Goal: Task Accomplishment & Management: Use online tool/utility

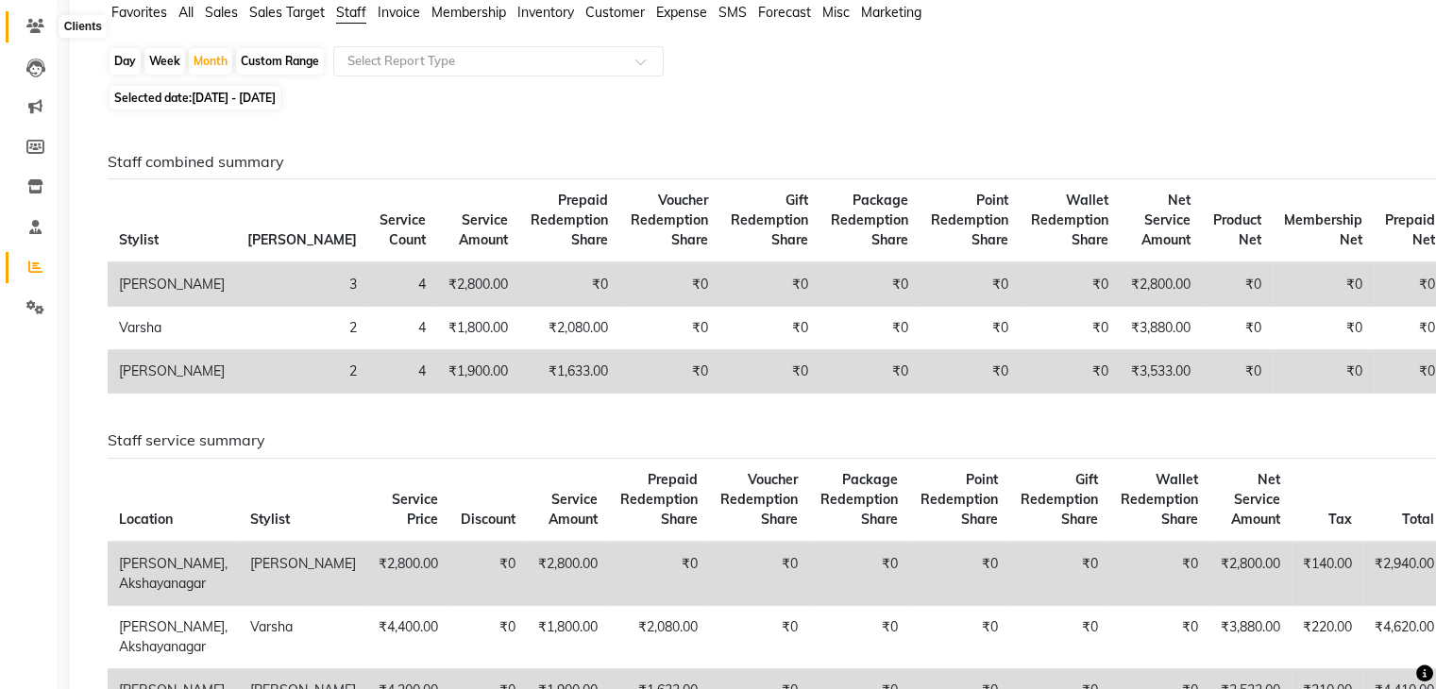
drag, startPoint x: 0, startPoint y: 0, endPoint x: 32, endPoint y: 20, distance: 37.7
click at [32, 20] on icon at bounding box center [35, 26] width 18 height 14
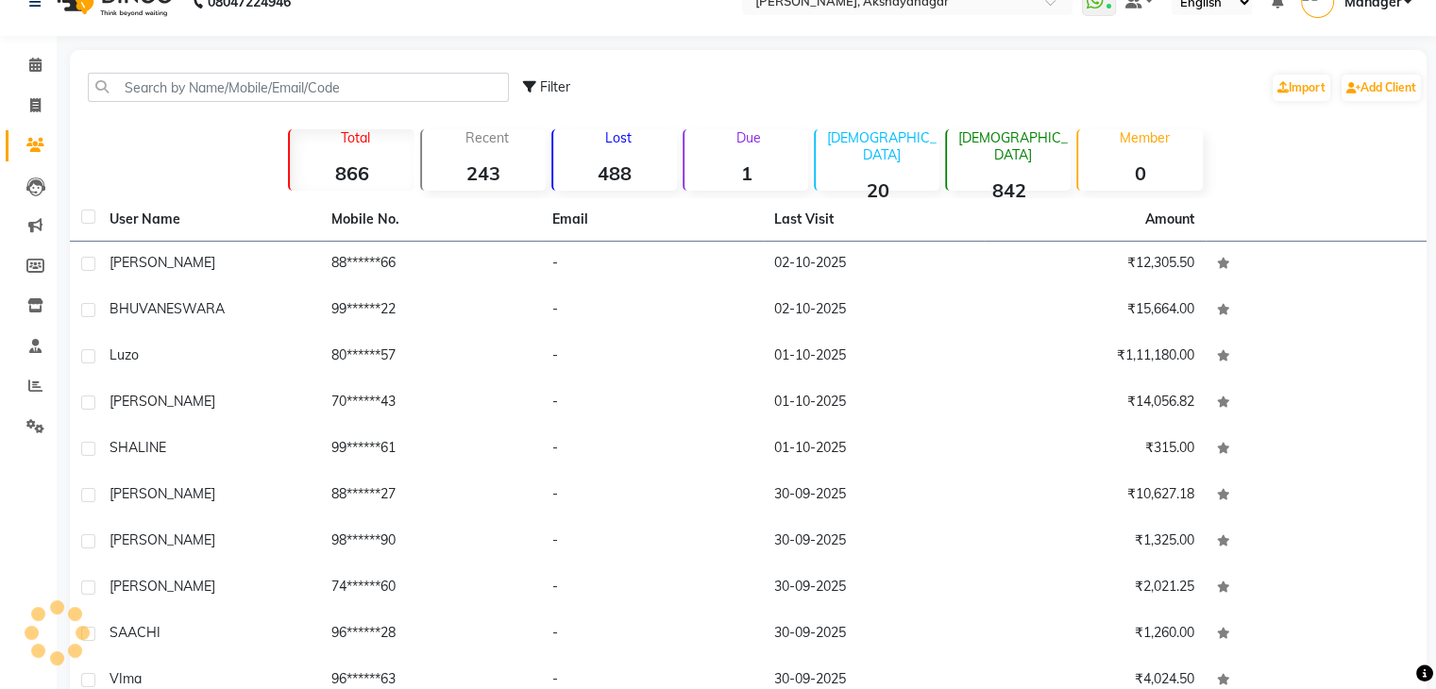
scroll to position [128, 0]
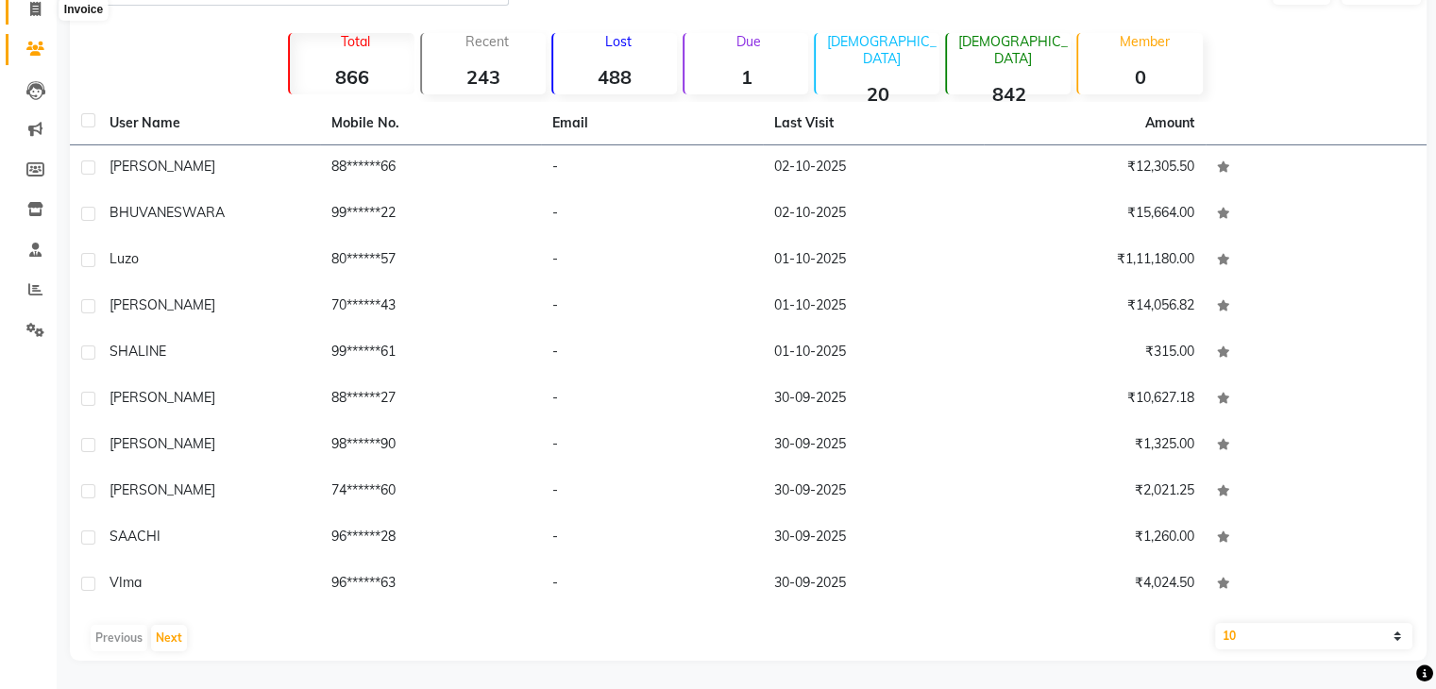
click at [31, 8] on icon at bounding box center [35, 9] width 10 height 14
select select "service"
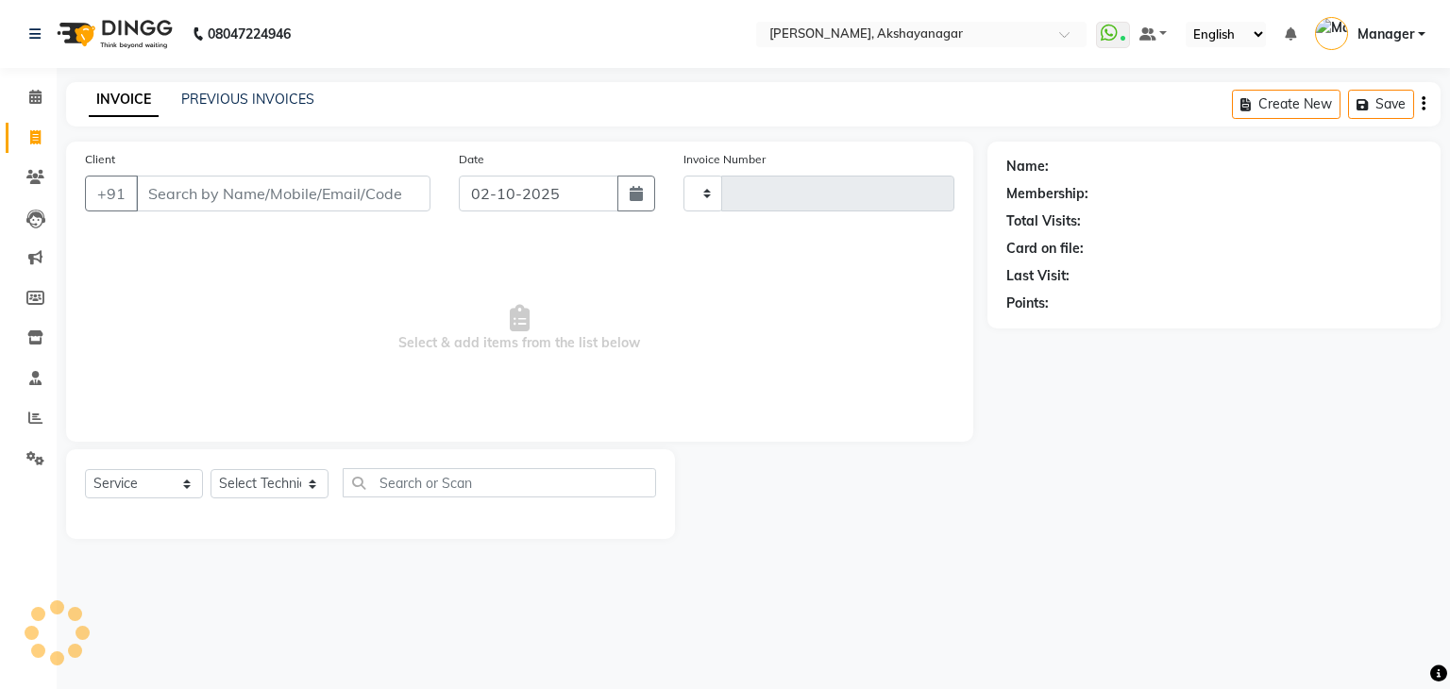
type input "0753"
select select "7395"
click at [34, 103] on icon at bounding box center [35, 97] width 12 height 14
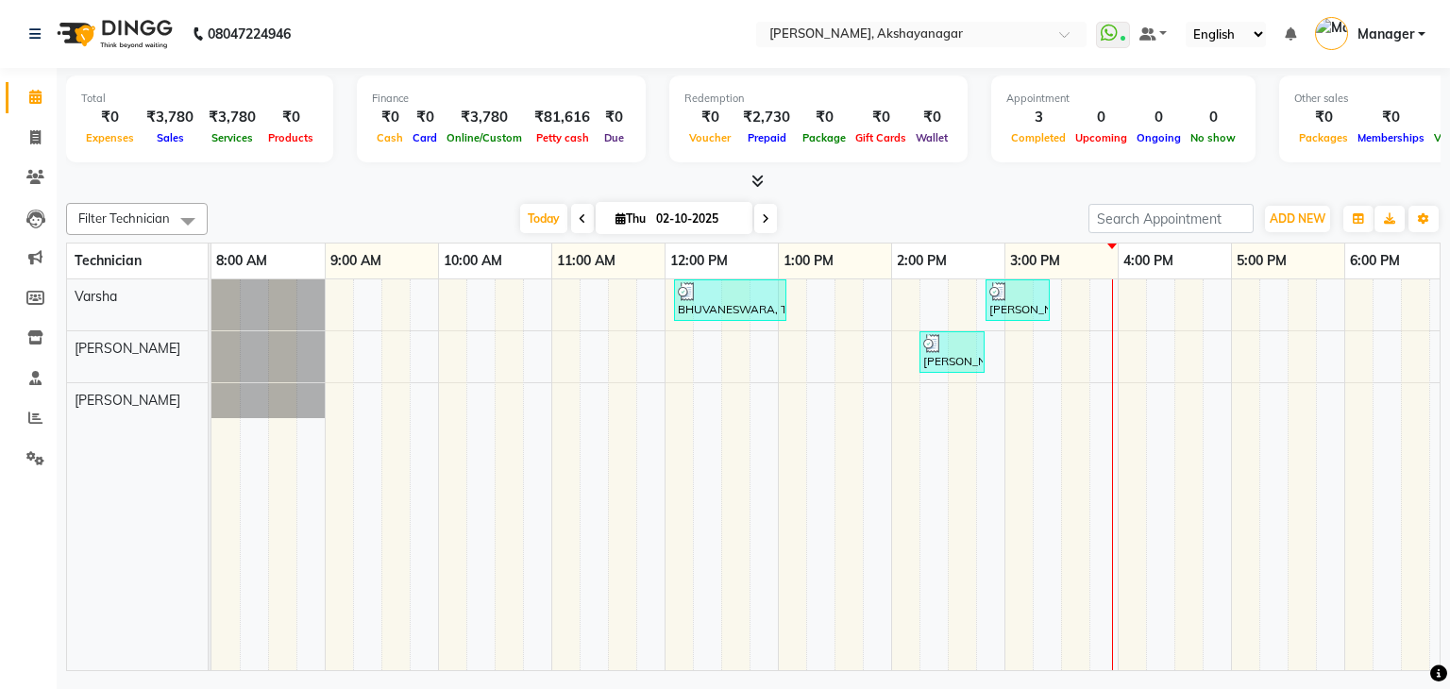
click at [755, 179] on icon at bounding box center [757, 181] width 12 height 14
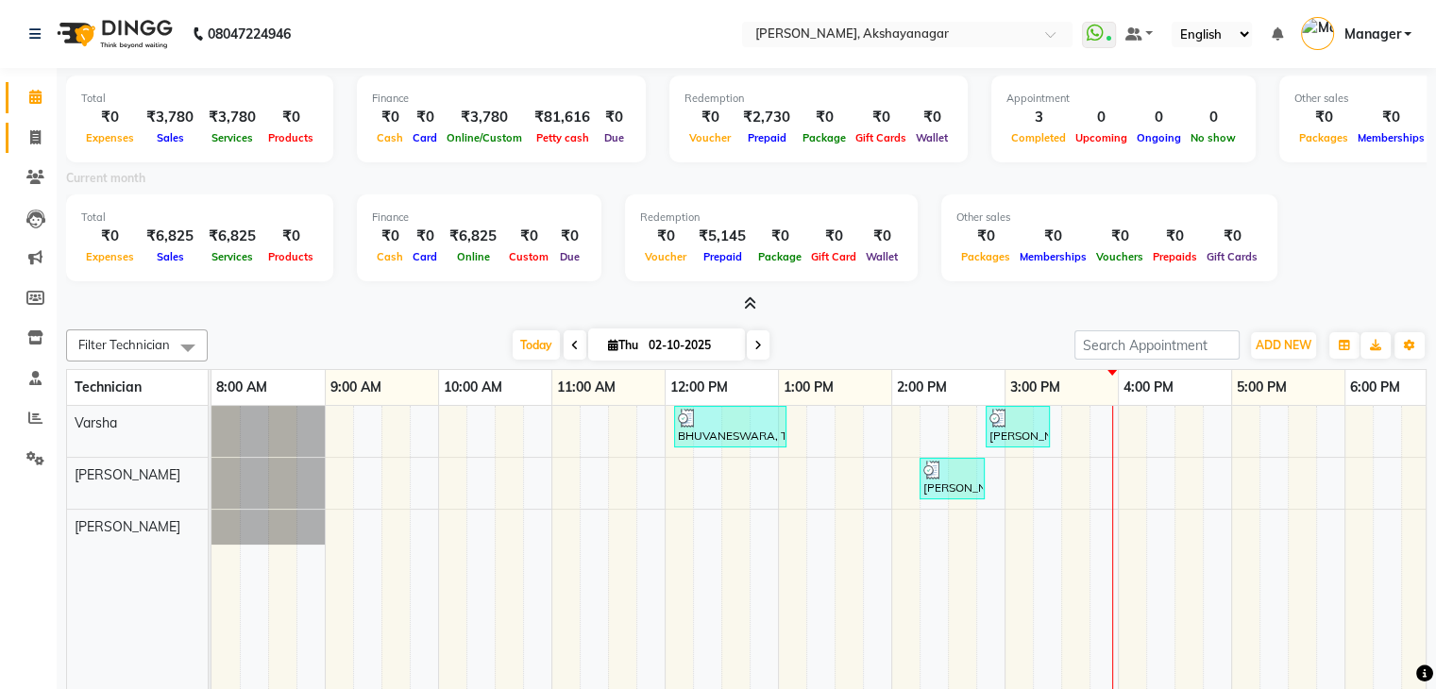
click at [38, 130] on icon at bounding box center [35, 137] width 10 height 14
select select "service"
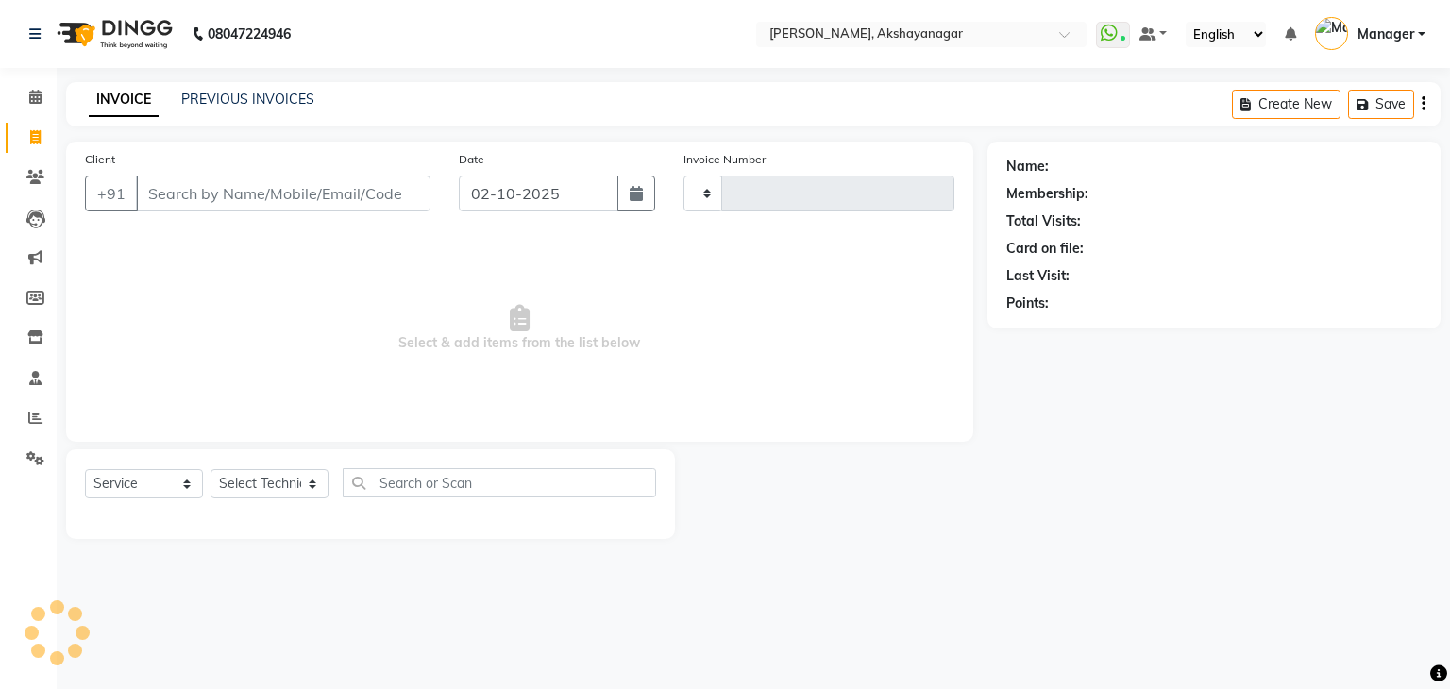
type input "0753"
select select "7395"
click at [288, 103] on link "PREVIOUS INVOICES" at bounding box center [247, 99] width 133 height 17
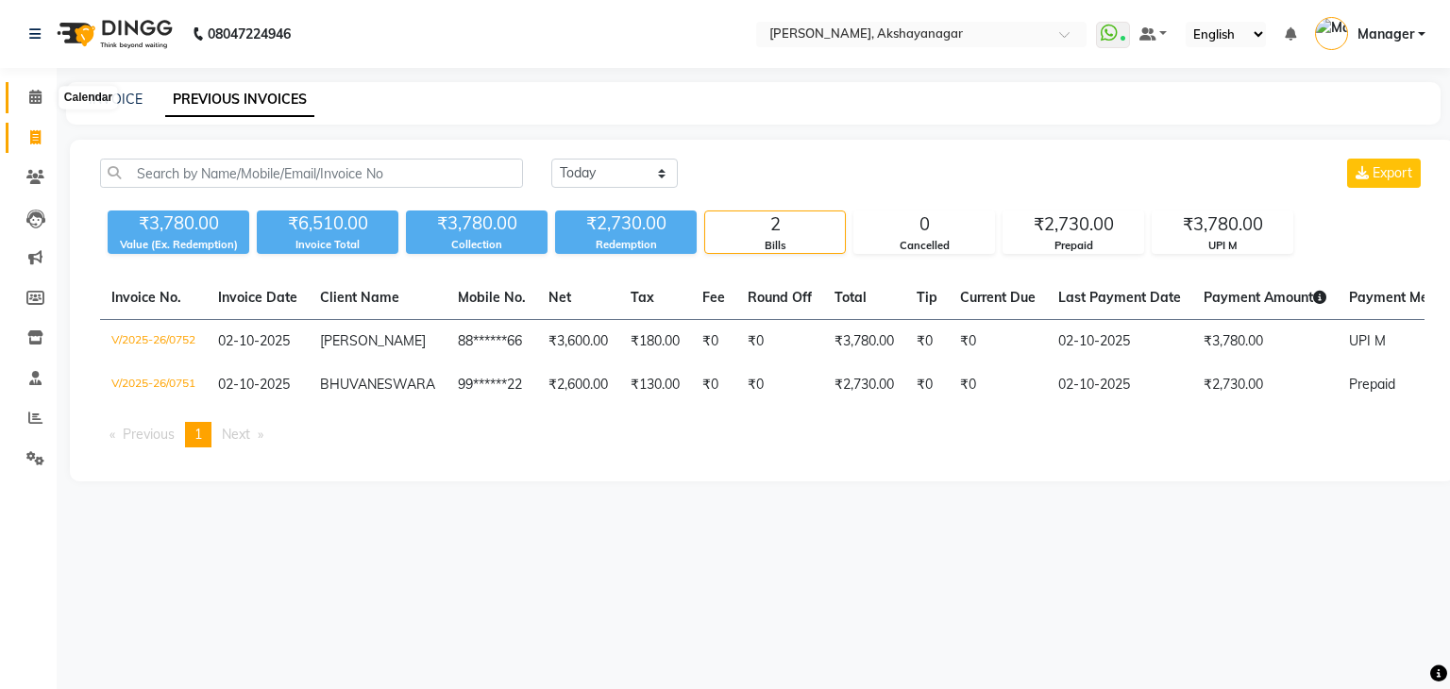
click at [30, 98] on icon at bounding box center [35, 97] width 12 height 14
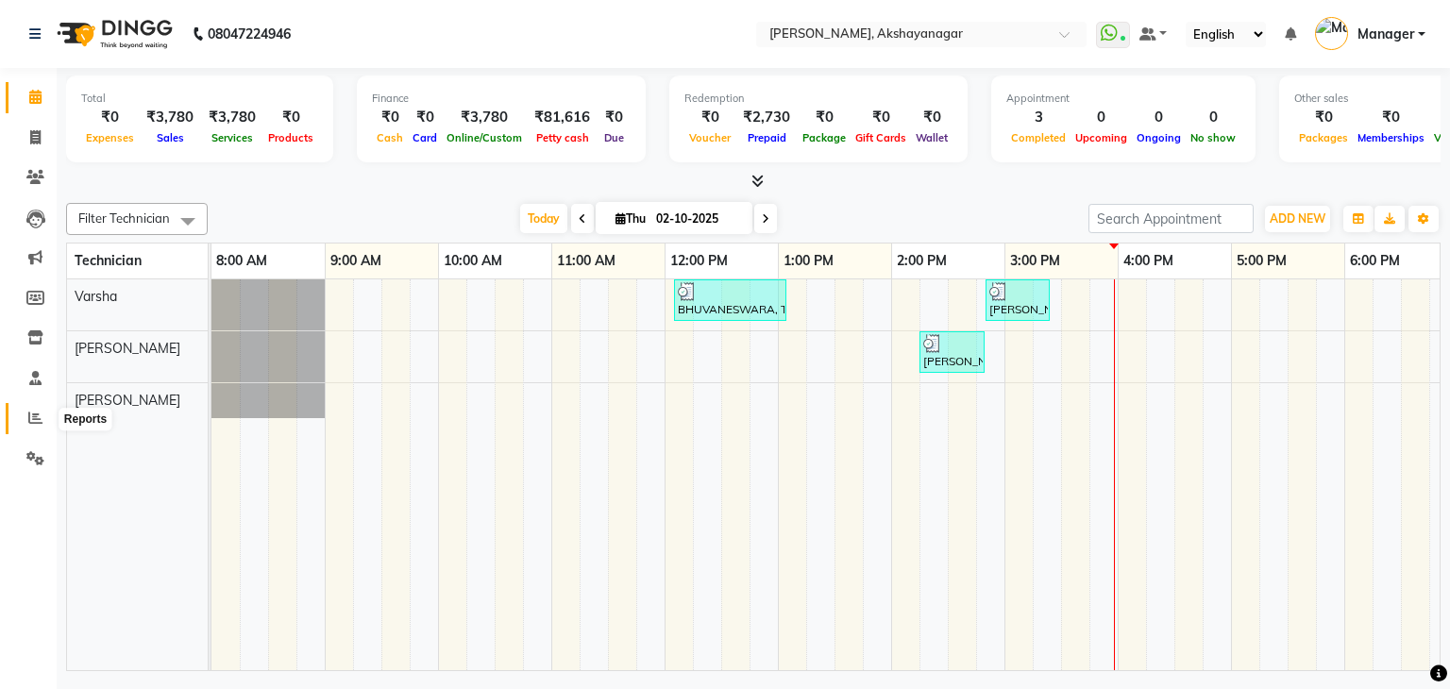
click at [38, 414] on icon at bounding box center [35, 418] width 14 height 14
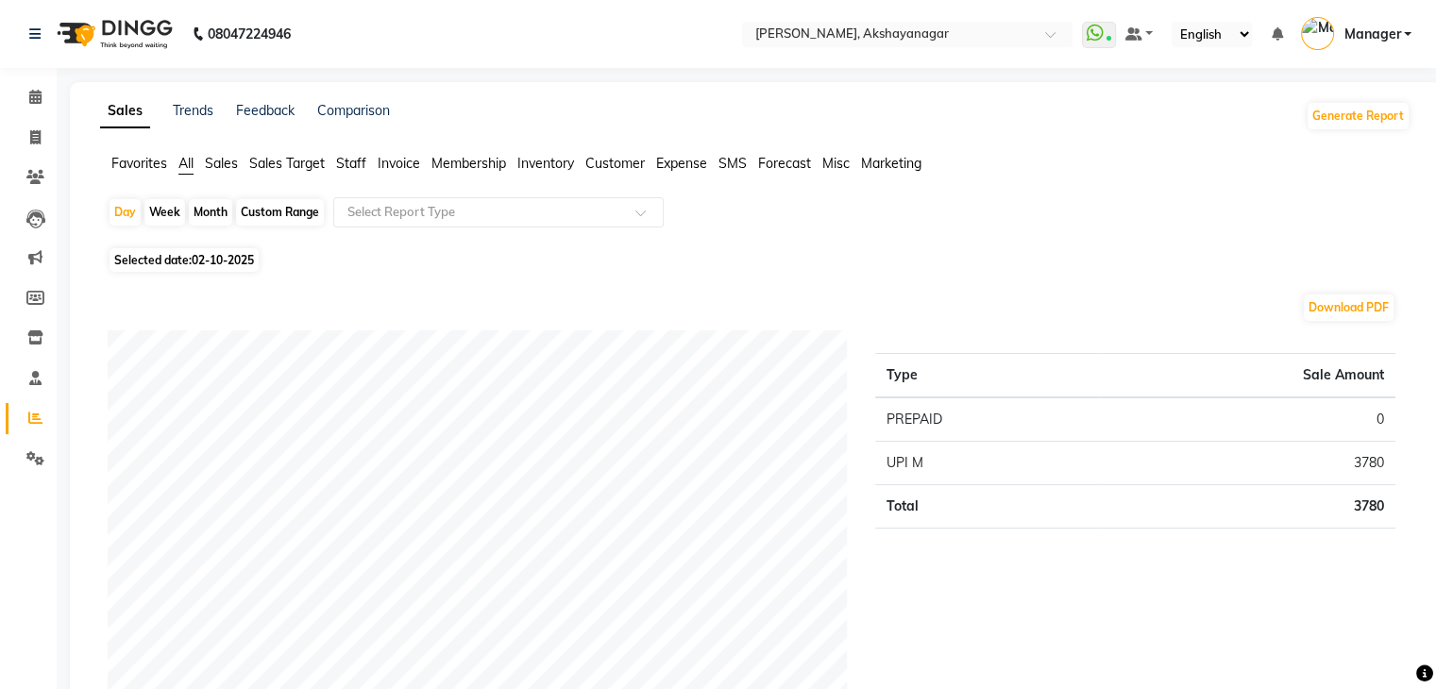
click at [352, 163] on span "Staff" at bounding box center [351, 163] width 30 height 17
